Goal: Task Accomplishment & Management: Use online tool/utility

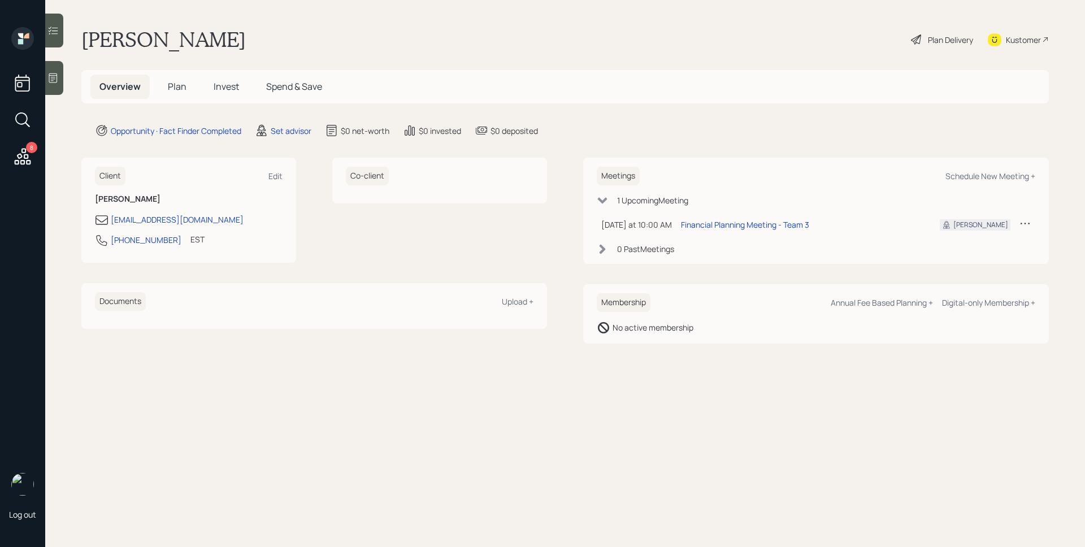
click at [21, 152] on icon at bounding box center [22, 156] width 20 height 20
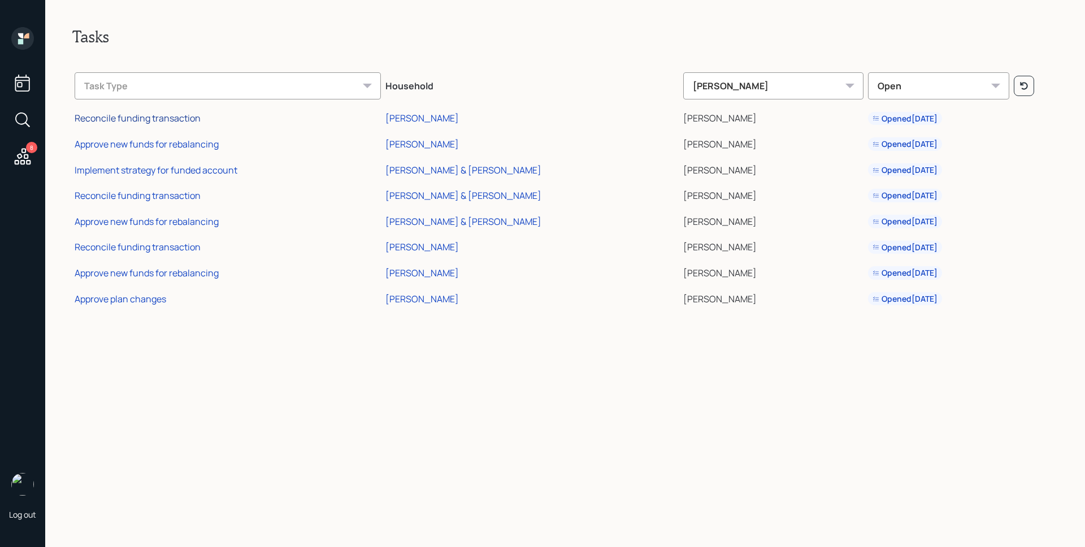
click at [141, 119] on div "Reconcile funding transaction" at bounding box center [138, 118] width 126 height 12
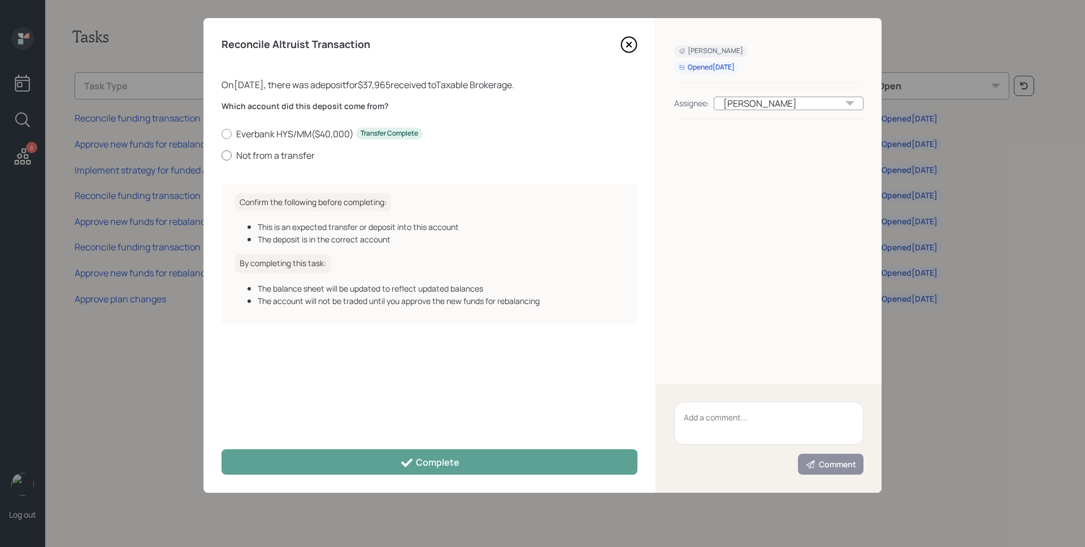
click at [282, 159] on label "Not from a transfer" at bounding box center [430, 155] width 416 height 12
click at [222, 155] on input "Not from a transfer" at bounding box center [221, 155] width 1 height 1
radio input "true"
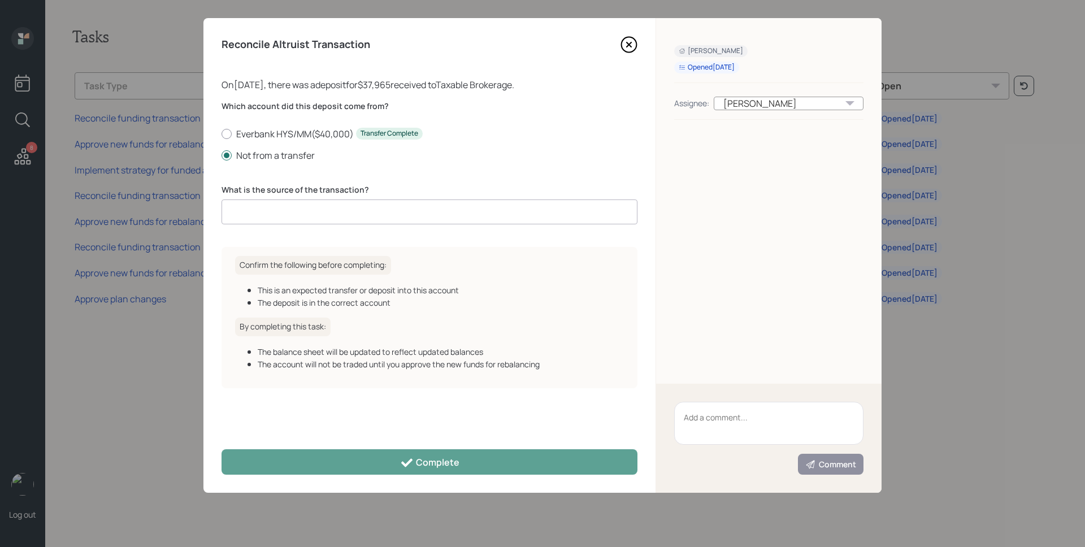
click at [294, 207] on input at bounding box center [430, 212] width 416 height 25
type input "DCA deposit"
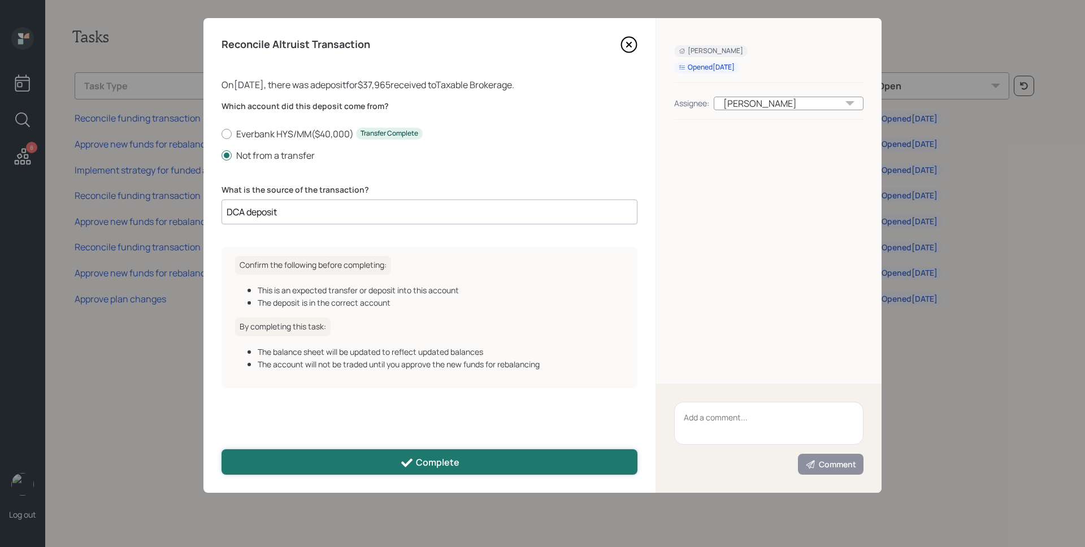
click at [415, 451] on button "Complete" at bounding box center [430, 461] width 416 height 25
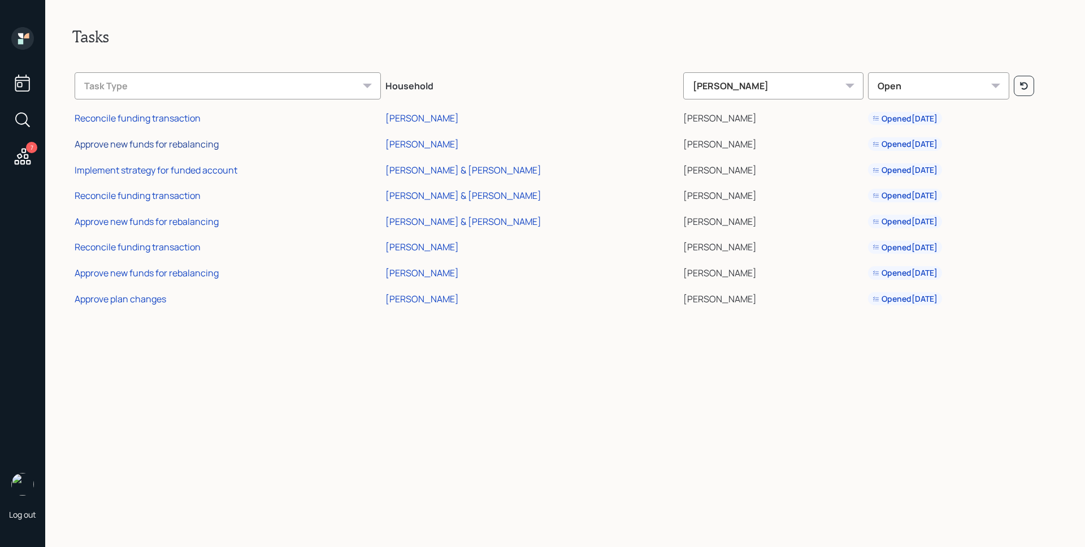
click at [153, 141] on div "Approve new funds for rebalancing" at bounding box center [147, 144] width 144 height 12
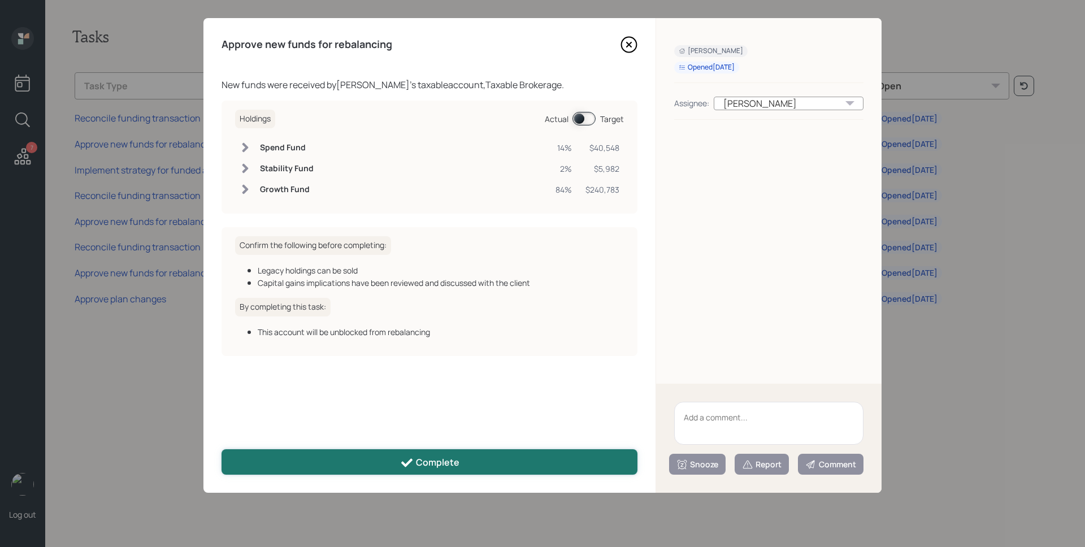
click at [457, 456] on div "Complete" at bounding box center [429, 463] width 59 height 14
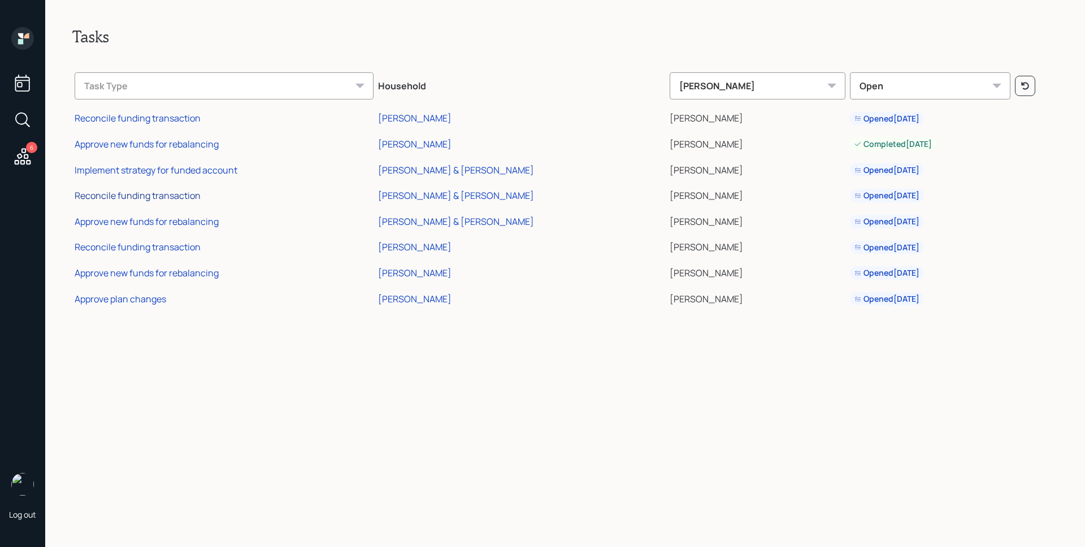
click at [149, 193] on div "Reconcile funding transaction" at bounding box center [138, 195] width 126 height 12
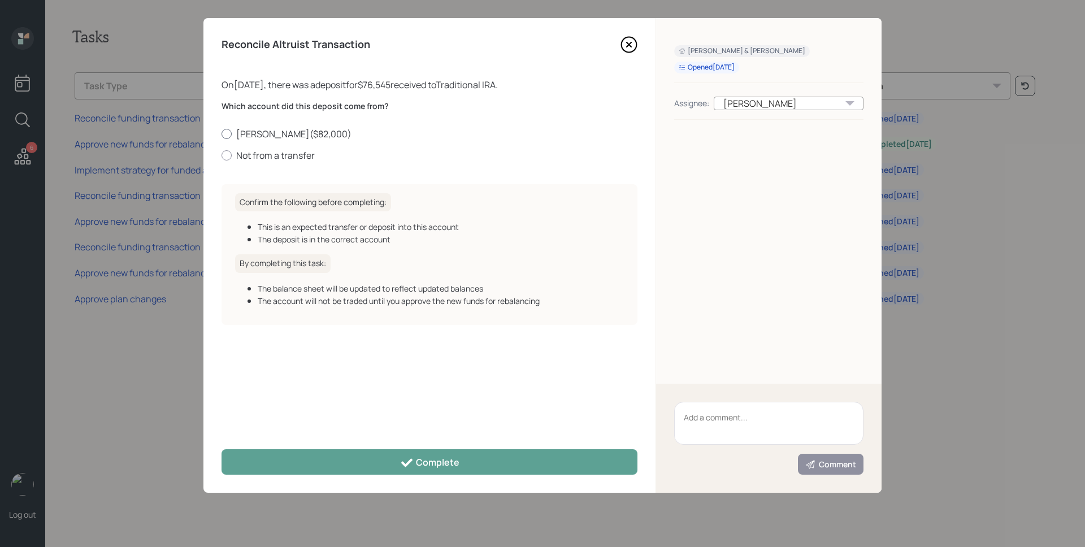
click at [297, 132] on label "[PERSON_NAME] ( $82,000 )" at bounding box center [430, 134] width 416 height 12
click at [222, 133] on input "[PERSON_NAME] ( $82,000 )" at bounding box center [221, 133] width 1 height 1
radio input "true"
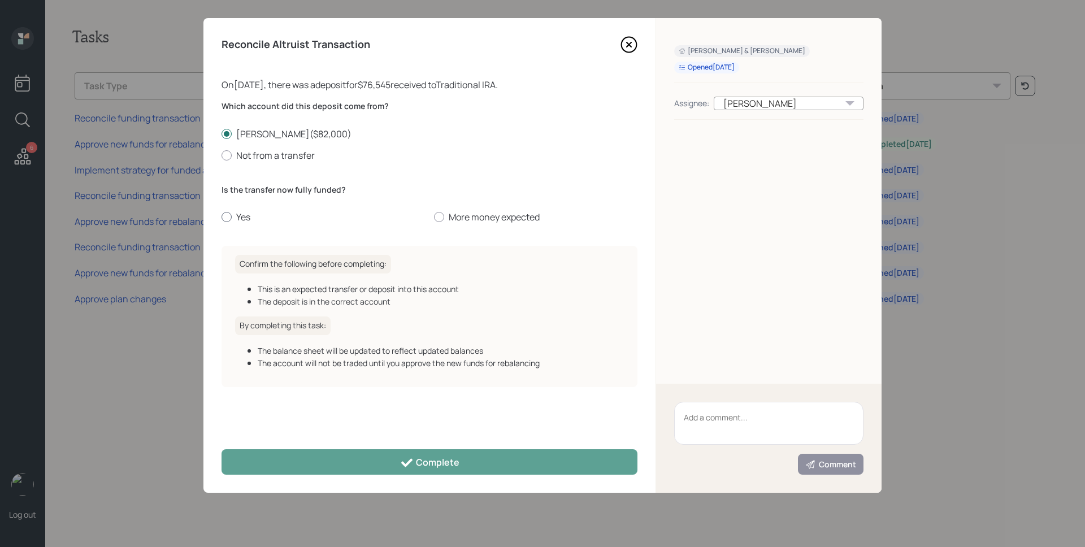
click at [245, 211] on label "Yes" at bounding box center [324, 217] width 204 height 12
click at [222, 217] on input "Yes" at bounding box center [221, 217] width 1 height 1
radio input "true"
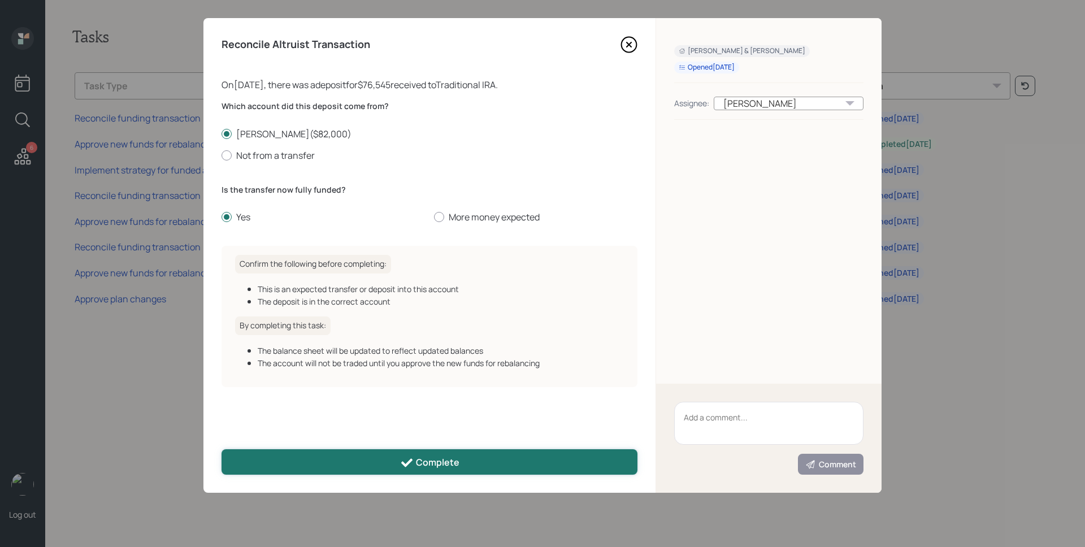
click at [383, 454] on button "Complete" at bounding box center [430, 461] width 416 height 25
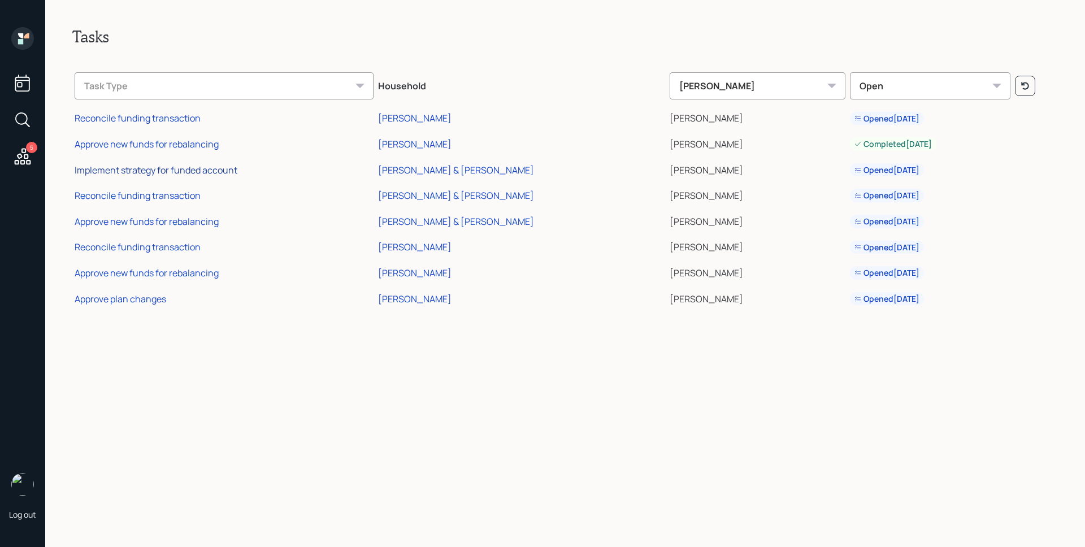
click at [143, 170] on div "Implement strategy for funded account" at bounding box center [156, 170] width 163 height 12
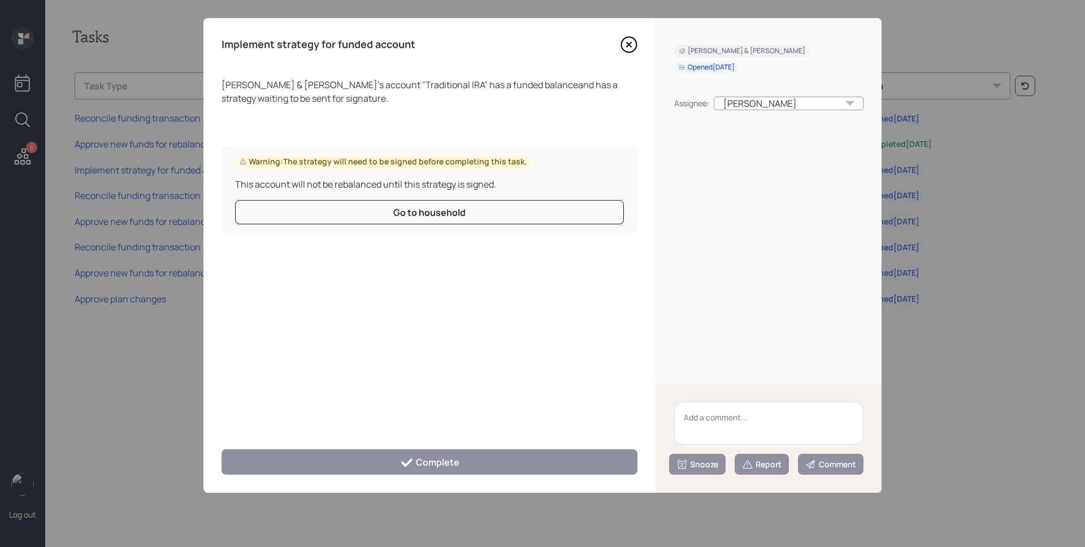
click at [632, 46] on icon at bounding box center [629, 44] width 17 height 17
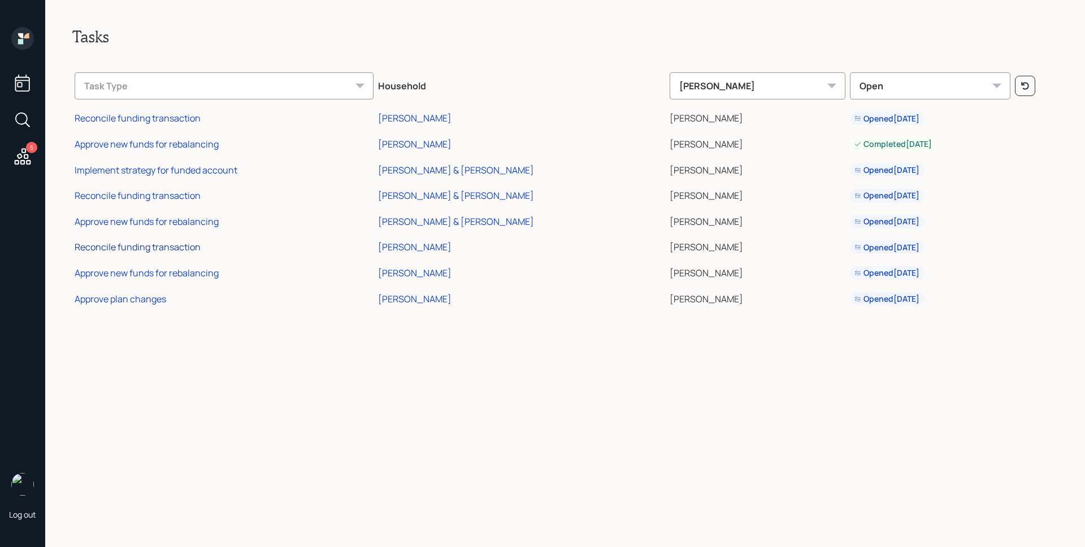
click at [142, 243] on div "Reconcile funding transaction" at bounding box center [138, 247] width 126 height 12
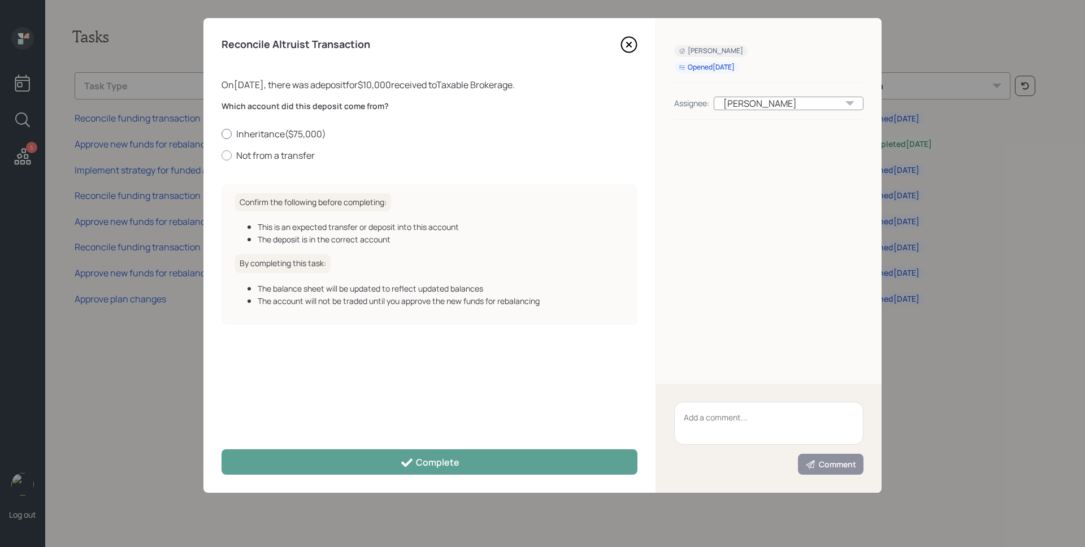
click at [274, 131] on label "Inheritance ( $75,000 )" at bounding box center [430, 134] width 416 height 12
click at [222, 133] on input "Inheritance ( $75,000 )" at bounding box center [221, 133] width 1 height 1
radio input "true"
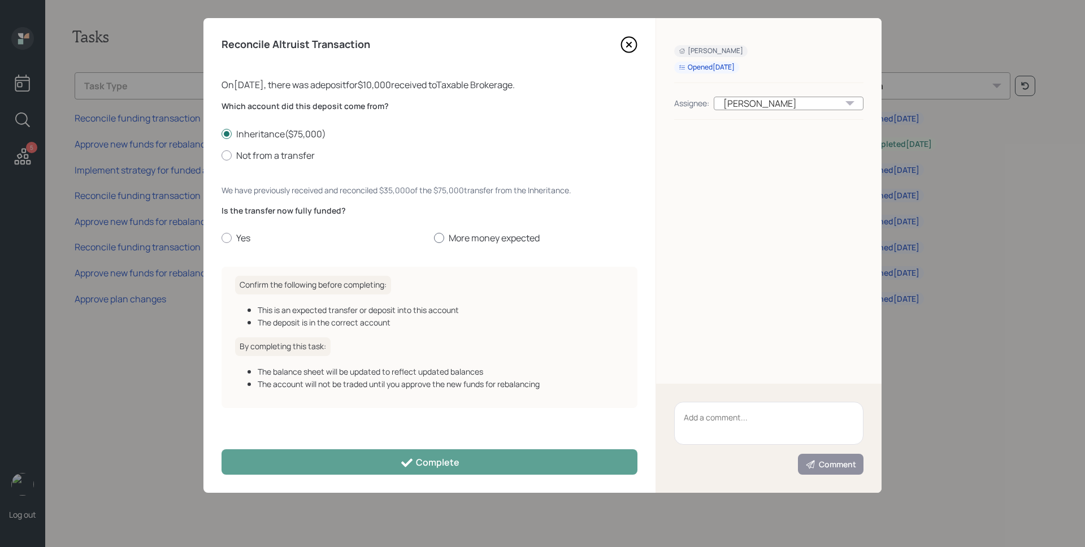
click at [471, 233] on label "More money expected" at bounding box center [536, 238] width 204 height 12
click at [434, 238] on input "More money expected" at bounding box center [434, 238] width 1 height 1
radio input "true"
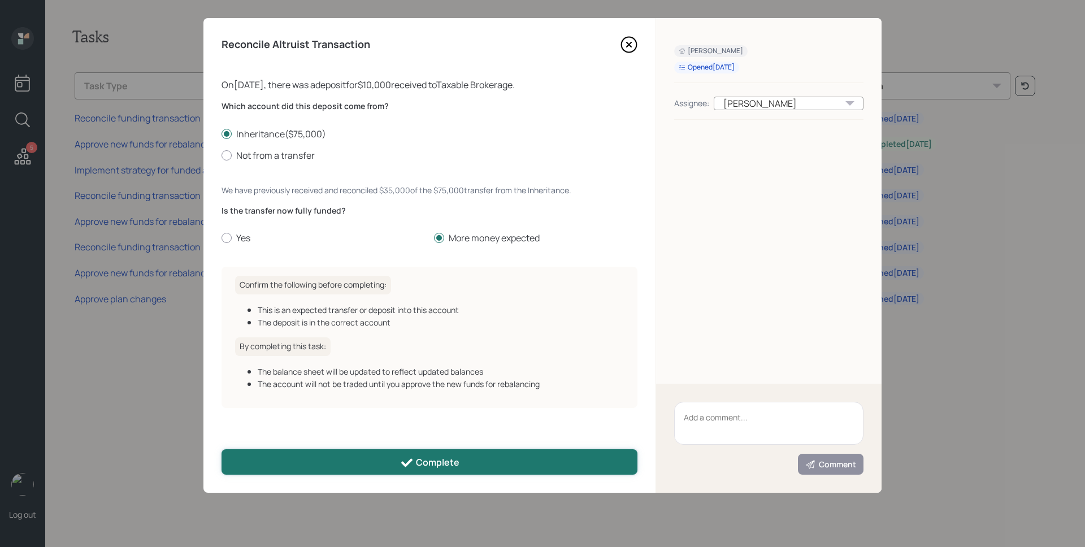
click at [435, 461] on div "Complete" at bounding box center [429, 463] width 59 height 14
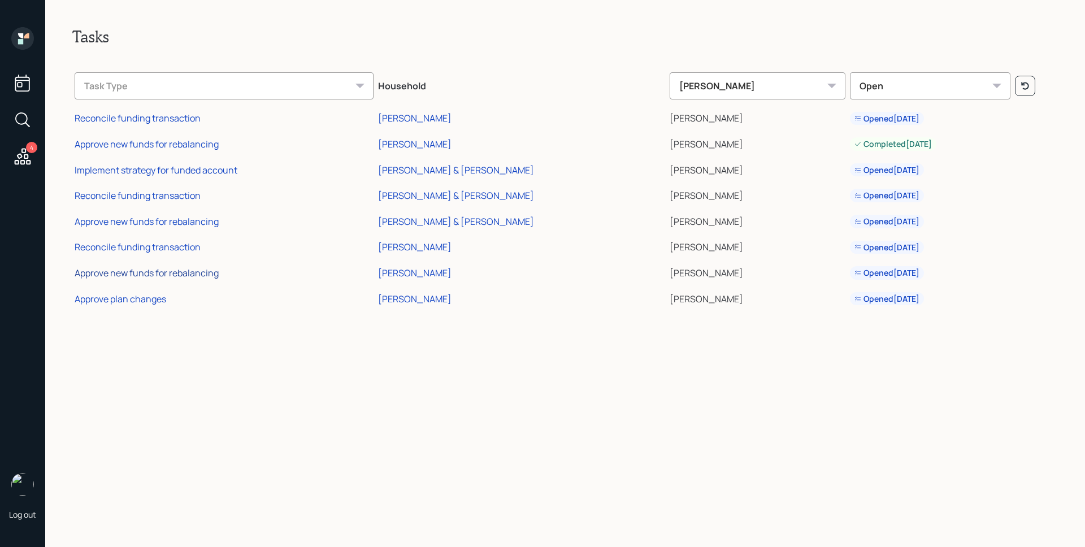
click at [185, 271] on div "Approve new funds for rebalancing" at bounding box center [147, 273] width 144 height 12
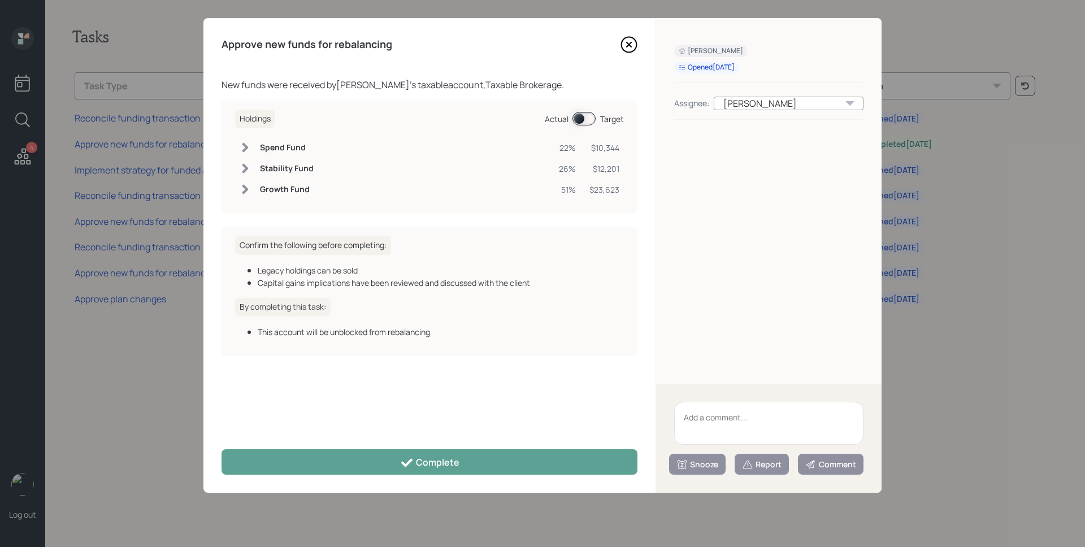
click at [476, 475] on div "Approve new funds for rebalancing New funds were received by [PERSON_NAME] 's t…" at bounding box center [430, 255] width 452 height 475
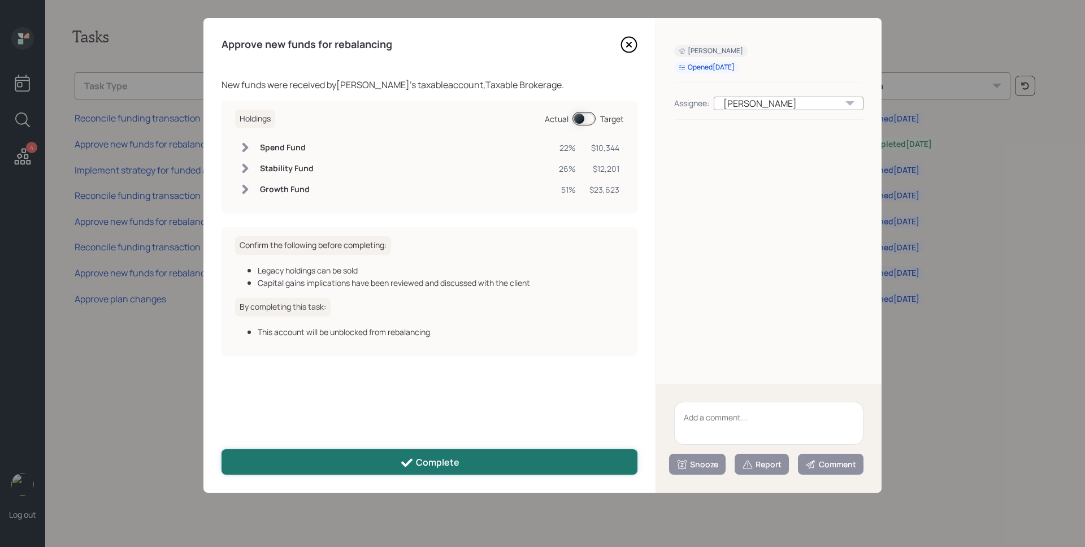
click at [473, 470] on button "Complete" at bounding box center [430, 461] width 416 height 25
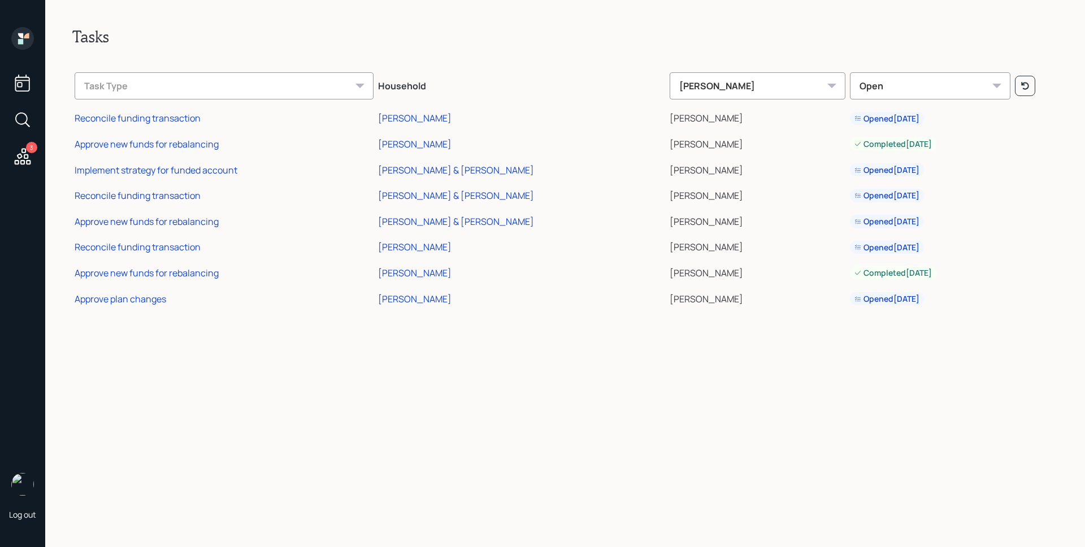
click at [140, 305] on td "Approve plan changes" at bounding box center [224, 297] width 304 height 26
click at [140, 298] on div "Approve plan changes" at bounding box center [121, 299] width 92 height 12
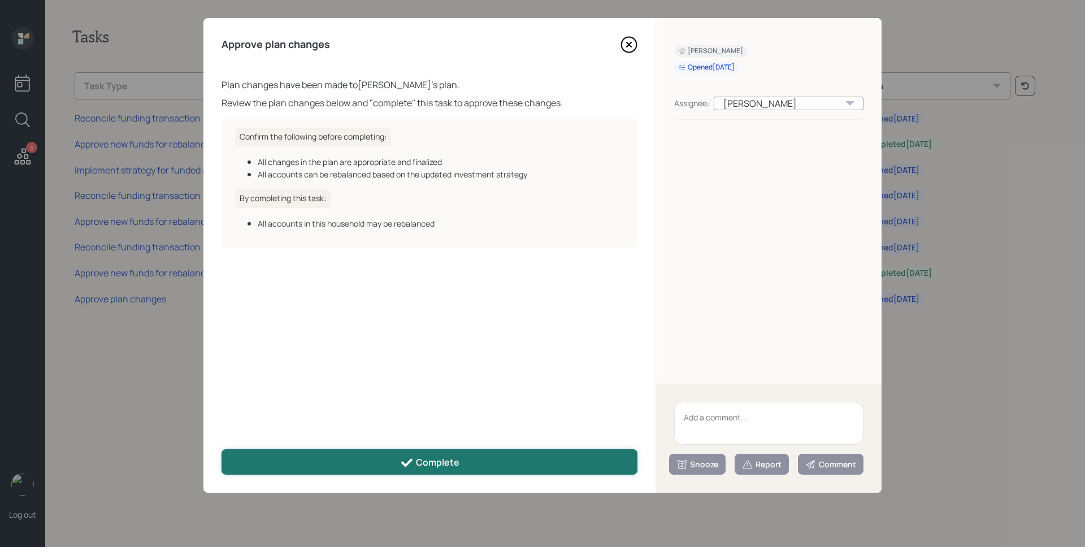
click at [456, 463] on div "Complete" at bounding box center [429, 463] width 59 height 14
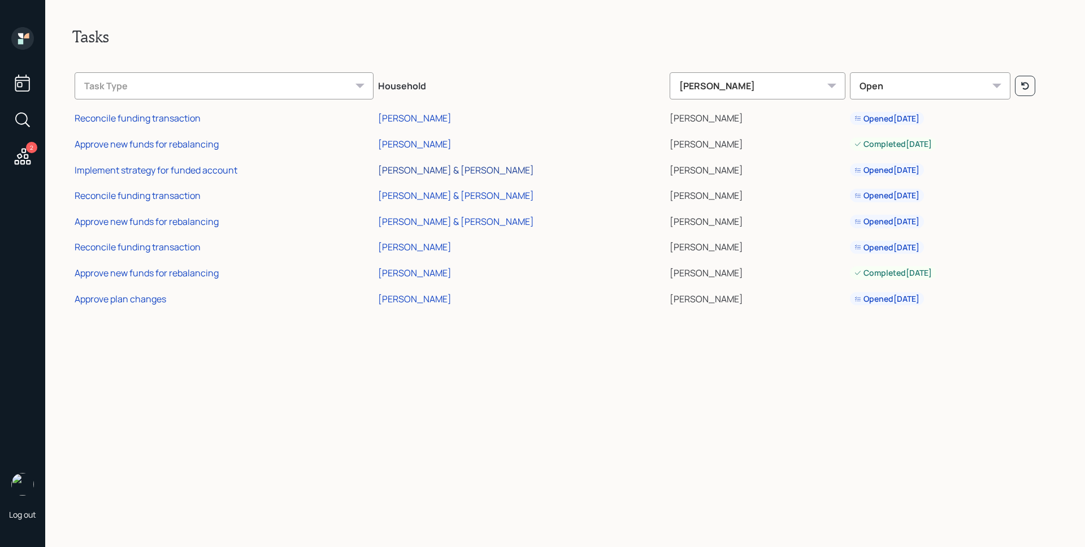
click at [482, 171] on div "[PERSON_NAME] & [PERSON_NAME]" at bounding box center [456, 170] width 156 height 12
